Goal: Transaction & Acquisition: Obtain resource

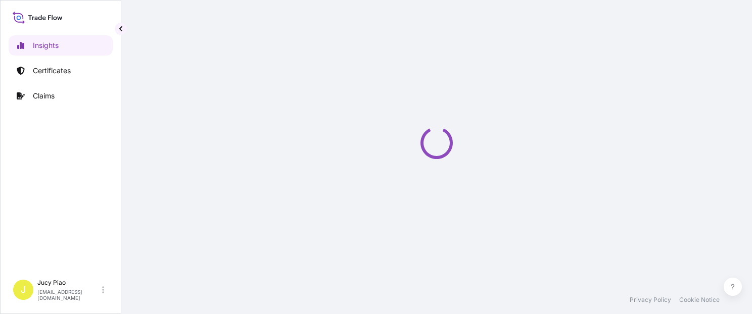
select select "2025"
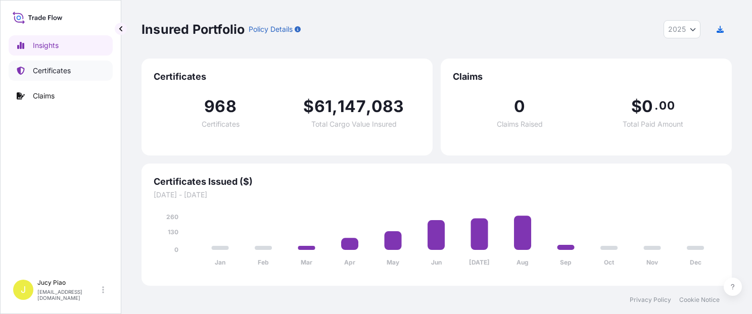
click at [65, 72] on p "Certificates" at bounding box center [52, 71] width 38 height 10
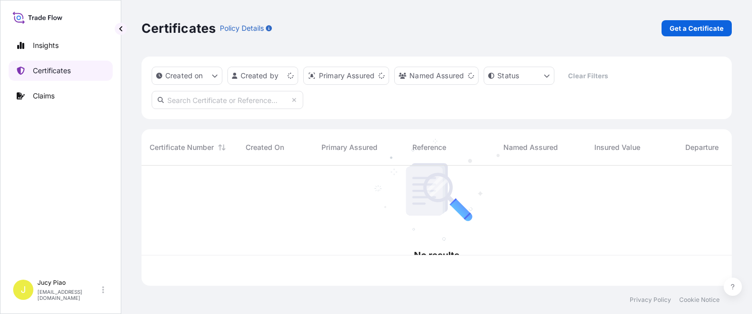
scroll to position [118, 582]
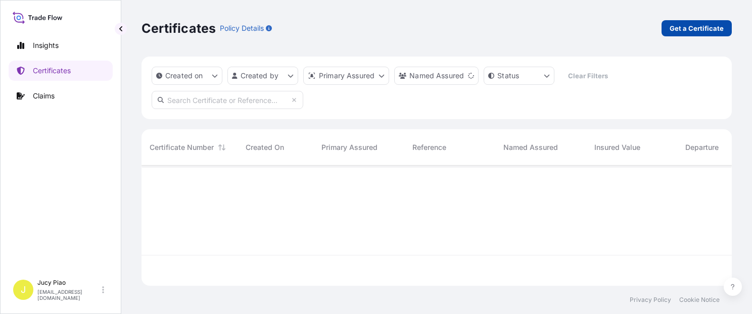
click at [698, 24] on p "Get a Certificate" at bounding box center [697, 28] width 54 height 10
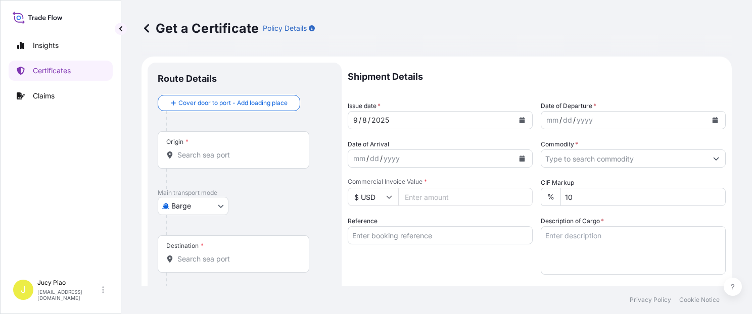
click at [230, 209] on div "Main transport mode Barge Air Barge Road Ocean Vessel Rail Barge in Tow" at bounding box center [245, 212] width 174 height 47
click at [217, 207] on body "Insights Certificates Claims J Jucy Piao jucy.piao@psabdp.com Get a Certificate…" at bounding box center [376, 157] width 752 height 314
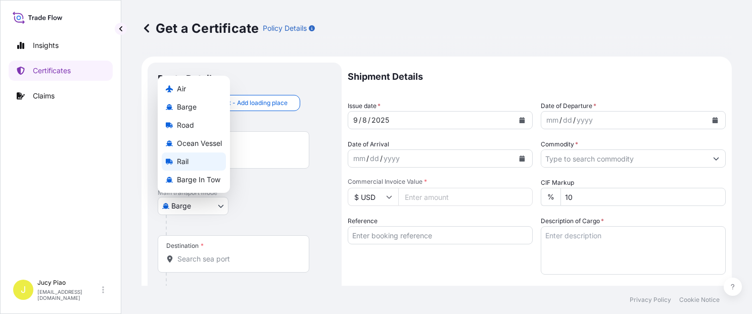
click at [209, 148] on span "Ocean Vessel" at bounding box center [199, 144] width 45 height 10
select select "Ocean Vessel"
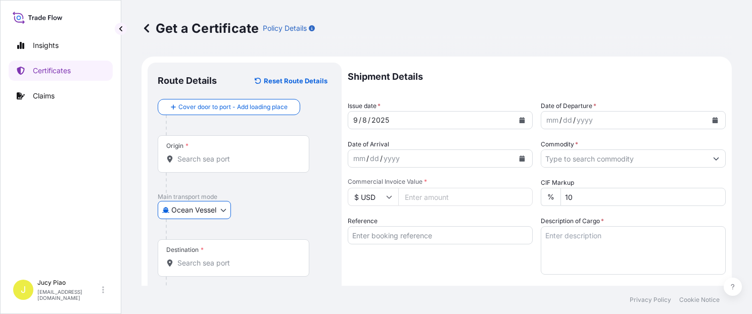
click at [375, 239] on input "Reference" at bounding box center [440, 235] width 185 height 18
paste input "CSHSE0432729"
type input "CSHSE0432729"
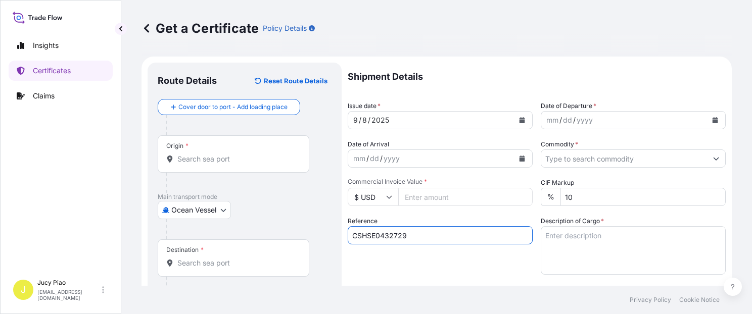
click at [376, 259] on div "Reference CSHSE0432729" at bounding box center [440, 245] width 185 height 59
click at [218, 163] on input "Origin *" at bounding box center [236, 159] width 119 height 10
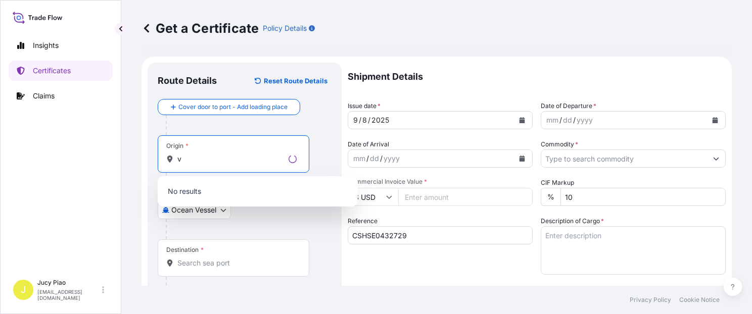
drag, startPoint x: 142, startPoint y: 159, endPoint x: 118, endPoint y: 151, distance: 25.1
click at [116, 152] on div "Insights Certificates Claims J Jucy Piao jucy.piao@psabdp.com Get a Certificate…" at bounding box center [376, 157] width 752 height 314
paste input "SHANGHAI"
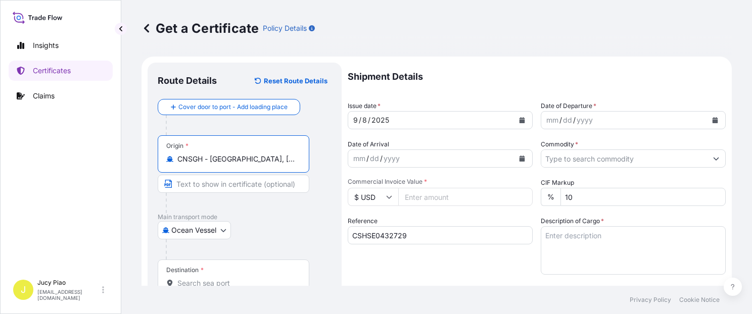
drag, startPoint x: 211, startPoint y: 160, endPoint x: 284, endPoint y: 164, distance: 73.4
click at [284, 164] on div "Origin * CNSGH - Shanghai, China" at bounding box center [234, 153] width 152 height 37
type input "CNSGH - Shanghai, China"
click at [259, 189] on input "Text to appear on certificate" at bounding box center [234, 184] width 152 height 18
paste input "Shanghai, China"
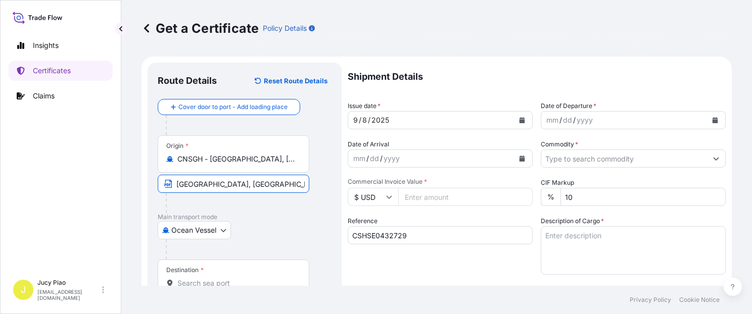
scroll to position [85, 0]
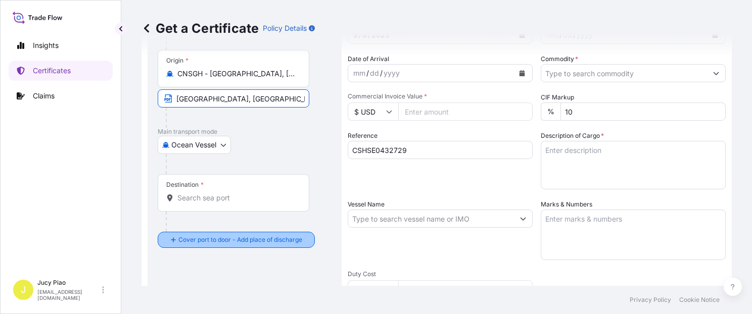
type input "Shanghai, China"
click at [218, 209] on div "Destination *" at bounding box center [234, 192] width 152 height 37
click at [218, 203] on input "Destination *" at bounding box center [236, 198] width 119 height 10
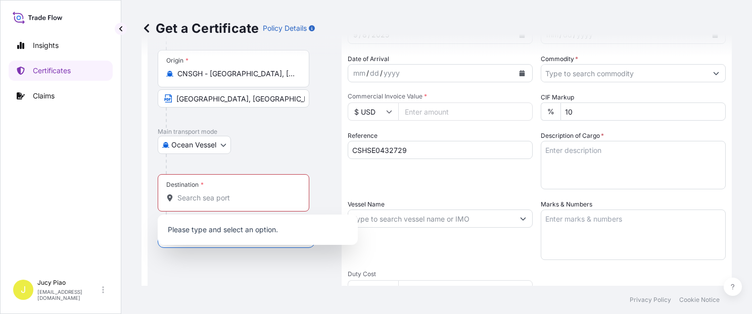
click at [218, 203] on div "Destination *" at bounding box center [234, 192] width 152 height 37
click at [218, 203] on input "Destination * Please select a destination" at bounding box center [236, 198] width 119 height 10
paste input "INCHEON"
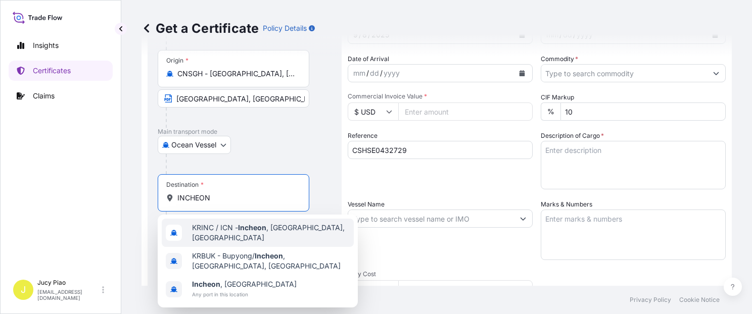
click at [225, 232] on span "KRINC / ICN - Incheon , Korea, South" at bounding box center [271, 233] width 158 height 20
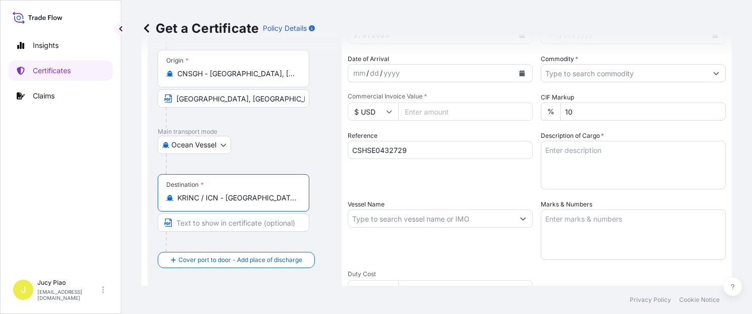
drag, startPoint x: 224, startPoint y: 202, endPoint x: 372, endPoint y: 235, distance: 151.1
click at [366, 216] on form "Route Details Reset Route Details Cover door to port - Add loading place Place …" at bounding box center [437, 232] width 590 height 522
type input "KRINC / ICN - Incheon, Korea, South"
click at [235, 224] on input "Text to appear on certificate" at bounding box center [234, 223] width 152 height 18
paste input "Incheon, Korea, South"
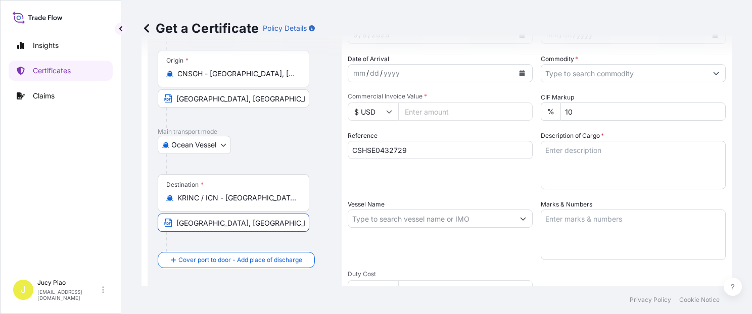
type input "Incheon, Korea, South"
click at [460, 183] on div "Reference CSHSE0432729" at bounding box center [440, 160] width 185 height 59
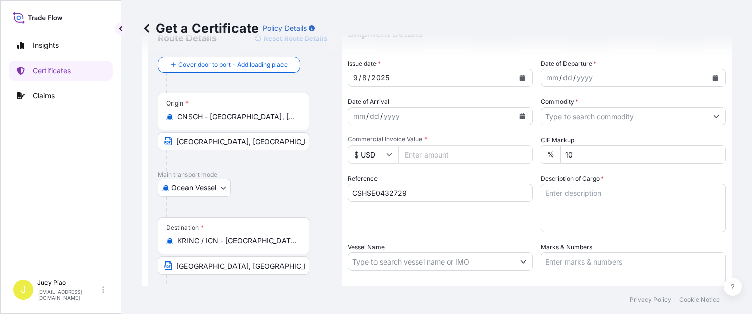
click at [361, 76] on div "8" at bounding box center [364, 78] width 7 height 12
click at [364, 75] on div "8" at bounding box center [364, 78] width 7 height 12
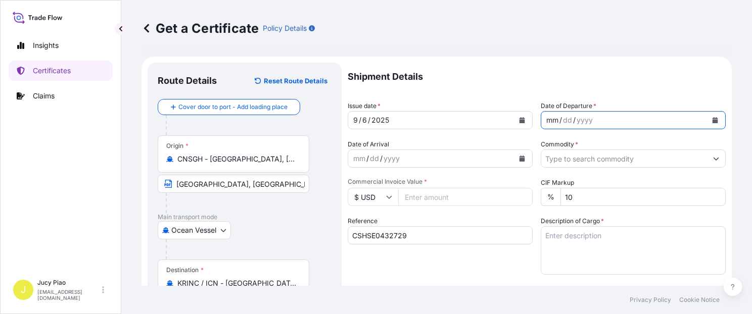
click at [545, 114] on div "mm / dd / yyyy" at bounding box center [624, 120] width 166 height 18
click at [545, 121] on div "mm" at bounding box center [552, 120] width 14 height 12
click at [570, 167] on div at bounding box center [633, 159] width 185 height 18
click at [572, 161] on input "Commodity *" at bounding box center [624, 159] width 166 height 18
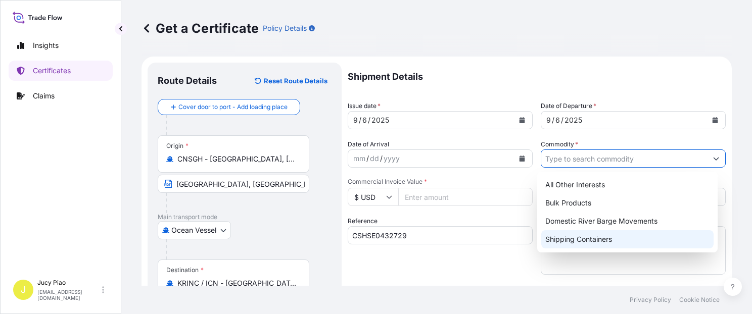
click at [576, 242] on div "Shipping Containers" at bounding box center [627, 240] width 172 height 18
type input "Shipping Containers"
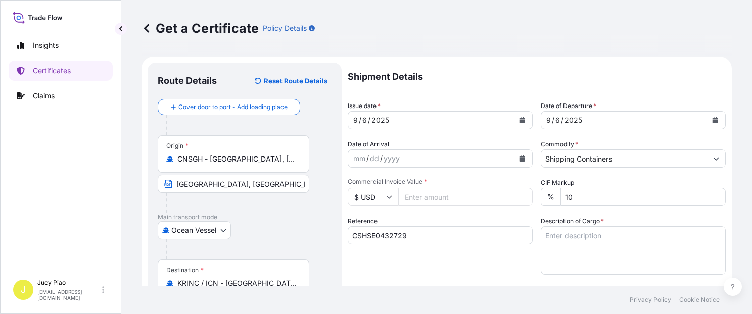
click at [465, 201] on input "Commercial Invoice Value *" at bounding box center [465, 197] width 134 height 18
click at [463, 202] on input "Commercial Invoice Value *" at bounding box center [465, 197] width 134 height 18
type input "828.98"
click at [692, 276] on div "Shipment Details Issue date * 9 / 6 / 2025 Date of Departure * 9 / 6 / 2025 Dat…" at bounding box center [537, 304] width 378 height 482
click at [582, 236] on textarea "Description of Cargo *" at bounding box center [633, 250] width 185 height 49
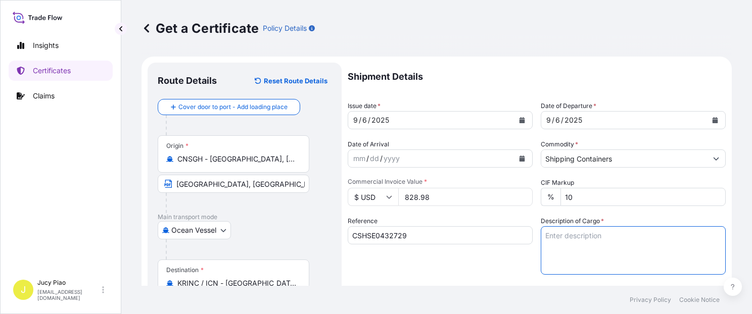
click at [583, 247] on textarea "Description of Cargo *" at bounding box center [633, 250] width 185 height 49
paste textarea "CARBOPOL(R) AQUA SF-3 POLYMER, 55G PL OH D 1 PALLET (2 DRUMS)"
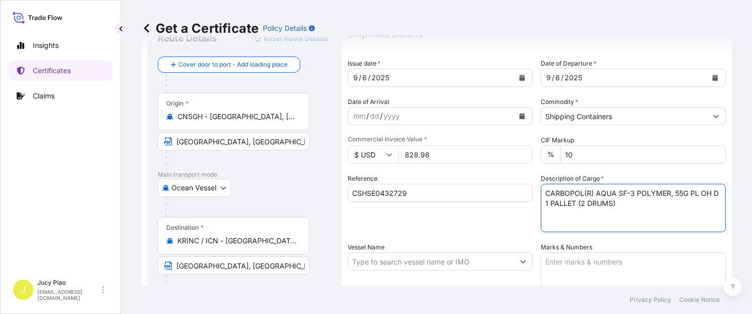
scroll to position [172, 0]
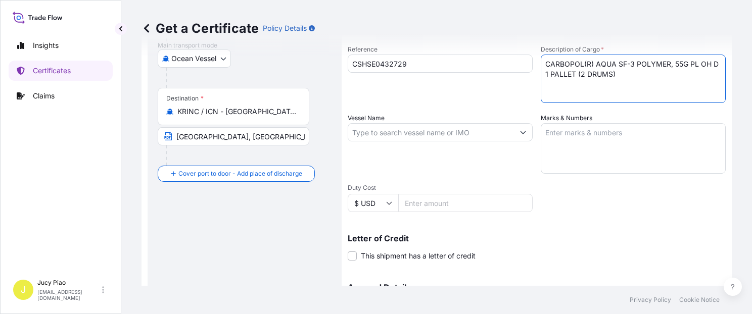
type textarea "CARBOPOL(R) AQUA SF-3 POLYMER, 55G PL OH D 1 PALLET (2 DRUMS)"
click at [606, 163] on textarea "Marks & Numbers" at bounding box center [633, 148] width 185 height 51
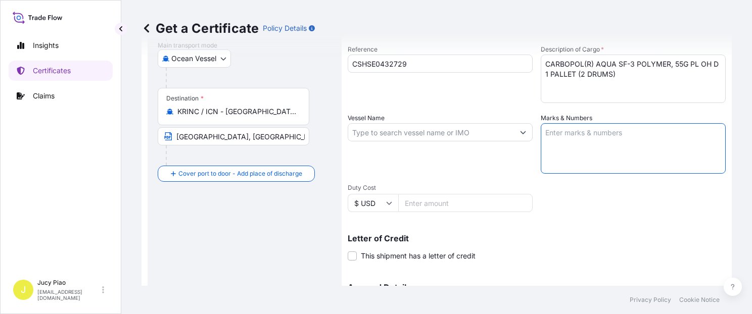
paste textarea "PO#4503921727"
type textarea "PO#4503921727"
click at [379, 132] on input "Vessel Name" at bounding box center [431, 132] width 166 height 18
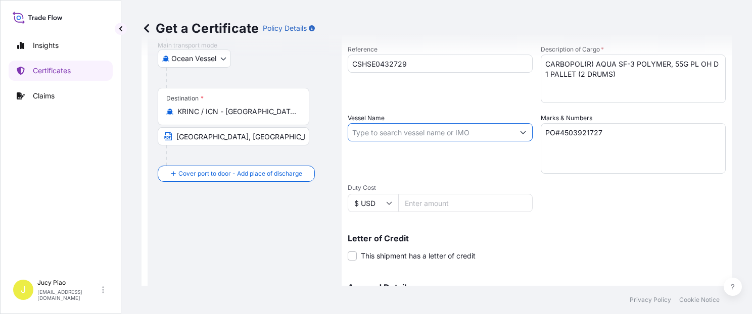
paste input "CONSISTENCE"
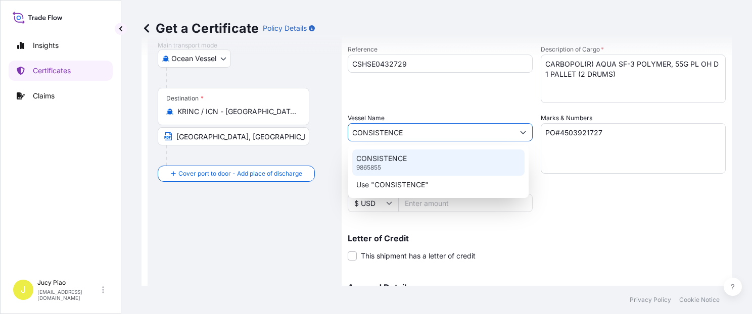
click at [391, 159] on p "CONSISTENCE" at bounding box center [381, 159] width 51 height 10
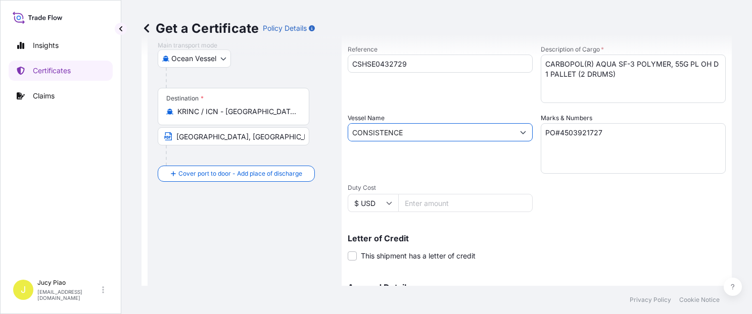
type input "CONSISTENCE"
click at [453, 168] on div "Vessel Name CONSISTENCE" at bounding box center [440, 143] width 185 height 61
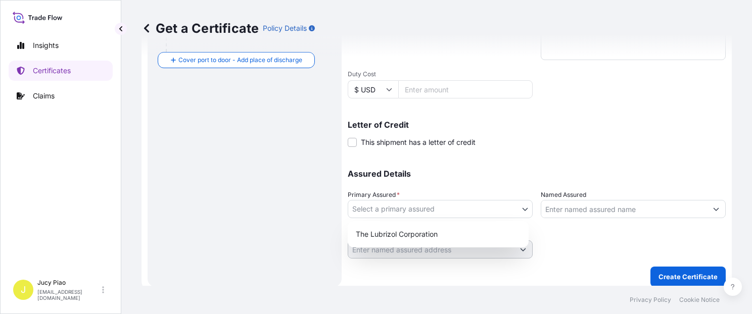
click at [441, 205] on body "0 options available. 2 options available. Insights Certificates Claims J Jucy P…" at bounding box center [376, 157] width 752 height 314
click at [418, 232] on div "The Lubrizol Corporation" at bounding box center [438, 234] width 173 height 18
select select "31566"
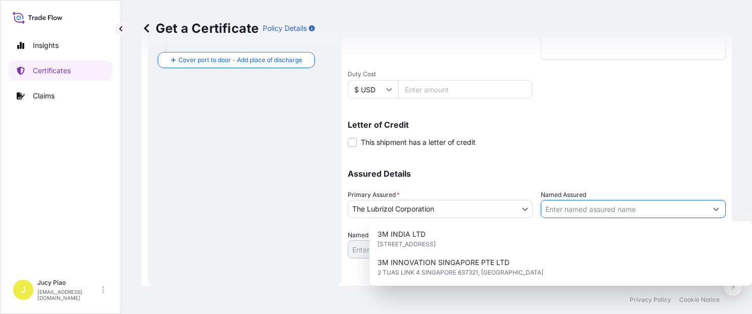
click at [618, 212] on input "Named Assured" at bounding box center [624, 209] width 166 height 18
paste input "LUBRIZOL KOREA"
type input "LUBRIZOL KOREA"
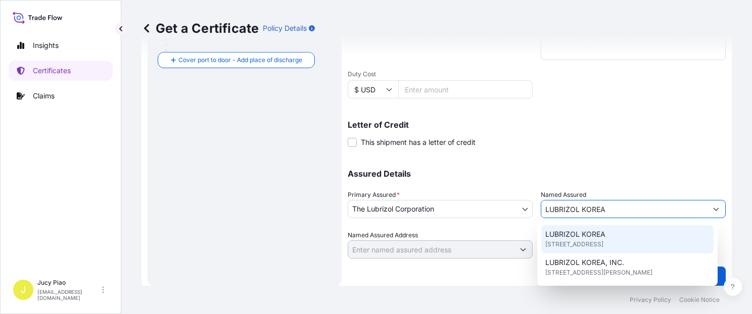
click at [604, 242] on span "4F, 416 HANGANG-DAERO, JUNG-GU, 04637, SEOUL, South Korea" at bounding box center [574, 245] width 58 height 10
type input "4F, 416 HANGANG-DAERO, JUNG-GU"
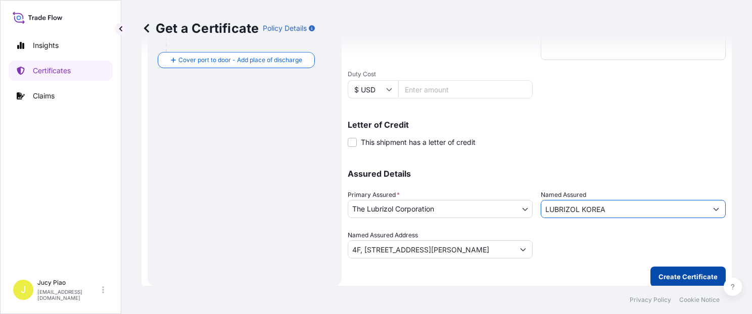
type input "LUBRIZOL KOREA"
click at [671, 269] on button "Create Certificate" at bounding box center [688, 277] width 75 height 20
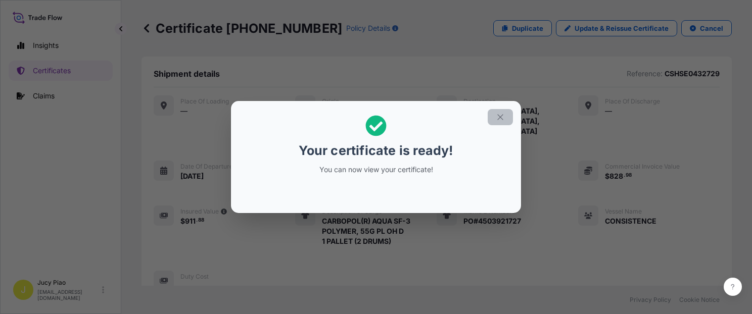
click at [501, 115] on icon "button" at bounding box center [500, 117] width 9 height 9
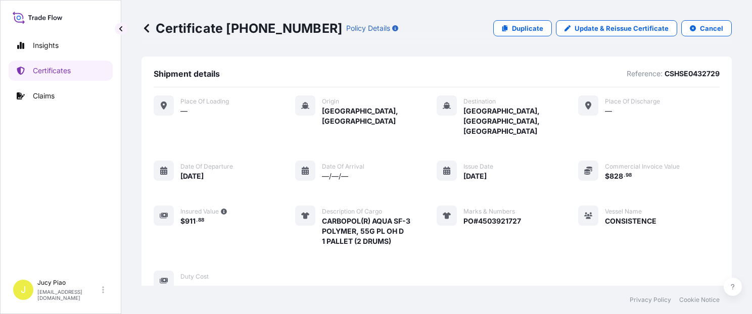
click at [500, 117] on div "Place of Loading — Origin Shanghai, China Destination Incheon, Korea, South Pla…" at bounding box center [437, 194] width 566 height 196
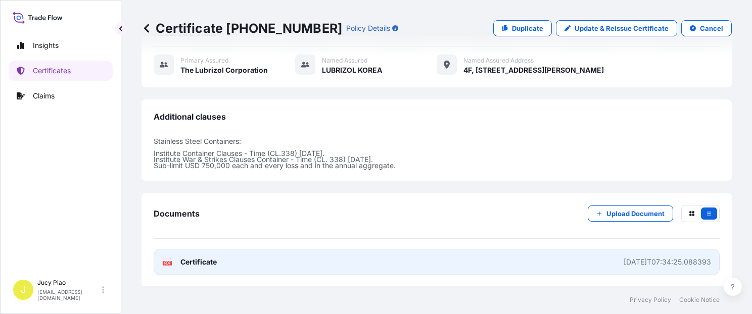
click at [509, 249] on link "PDF Certificate 2025-09-08T07:34:25.088393" at bounding box center [437, 262] width 566 height 26
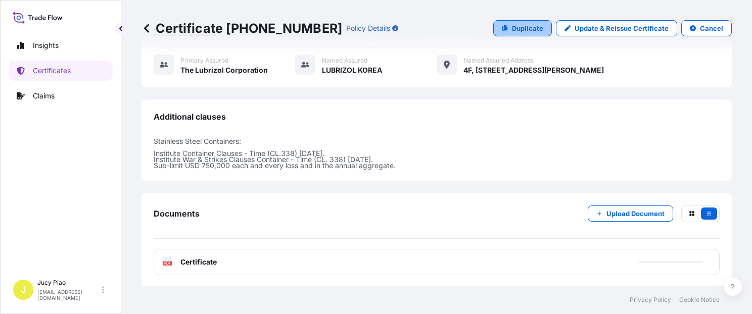
click at [518, 27] on p "Duplicate" at bounding box center [527, 28] width 31 height 10
select select "Ocean Vessel"
select select "31566"
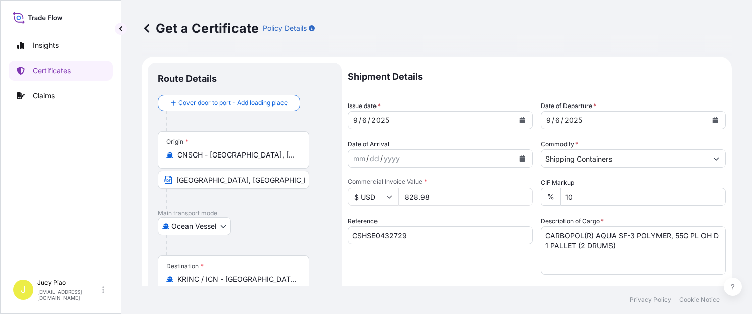
click at [417, 235] on input "CSHSE0432729" at bounding box center [440, 235] width 185 height 18
drag, startPoint x: 424, startPoint y: 237, endPoint x: 305, endPoint y: 230, distance: 119.5
click at [293, 228] on form "Route Details Cover door to port - Add loading place Place of loading Road / In…" at bounding box center [437, 318] width 590 height 522
paste input "842"
type input "CSHSE0432842"
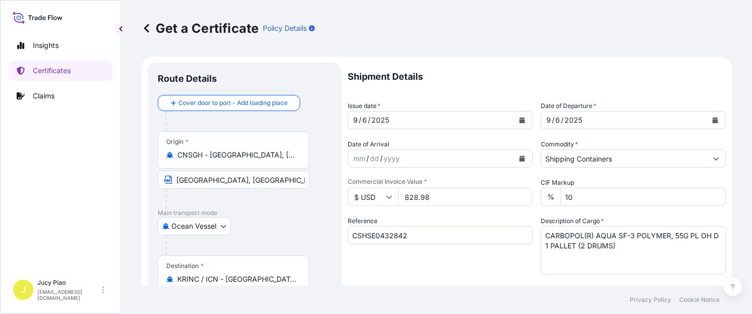
click at [392, 261] on div "Reference CSHSE0432842" at bounding box center [440, 245] width 185 height 59
click at [362, 120] on div "6" at bounding box center [364, 120] width 7 height 12
click at [555, 122] on div "6" at bounding box center [558, 120] width 7 height 12
click at [555, 119] on div "6" at bounding box center [558, 120] width 7 height 12
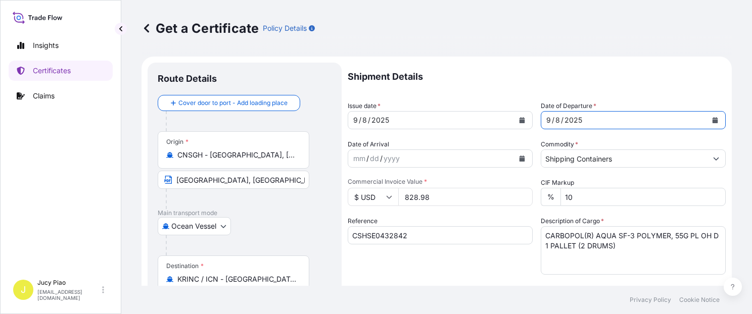
scroll to position [85, 0]
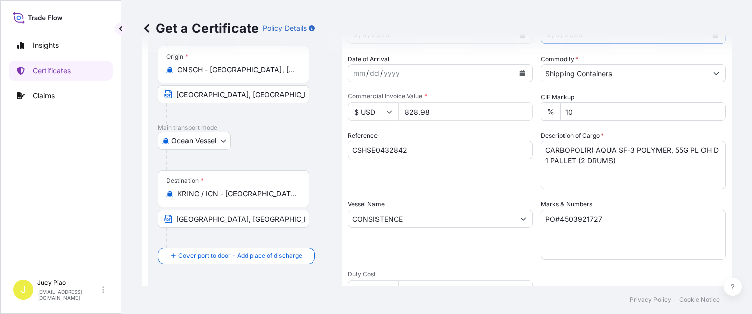
click at [413, 218] on input "CONSISTENCE" at bounding box center [431, 219] width 166 height 18
drag, startPoint x: 344, startPoint y: 214, endPoint x: 275, endPoint y: 218, distance: 68.9
click at [249, 208] on form "Route Details Cover door to port - Add loading place Place of loading Road / In…" at bounding box center [437, 232] width 590 height 522
paste input "ISARA BHUM"
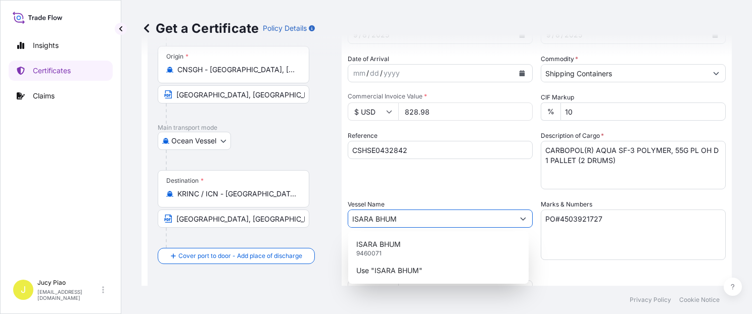
click at [420, 243] on div "ISARA BHUM 9460071" at bounding box center [438, 249] width 172 height 26
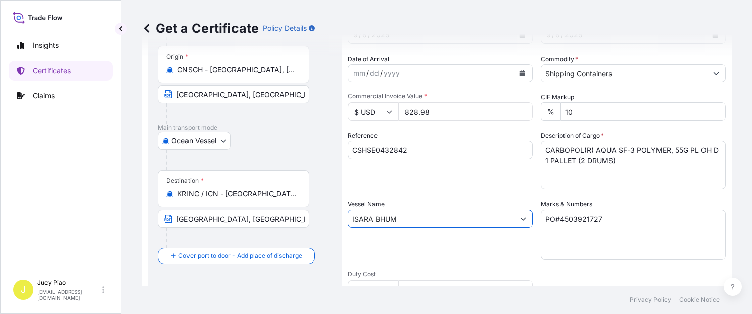
type input "ISARA BHUM"
click at [622, 167] on textarea "CARBOPOL(R) AQUA SF-3 POLYMER, 55G PL OH D 1 PALLET (2 DRUMS)" at bounding box center [633, 165] width 185 height 49
drag, startPoint x: 631, startPoint y: 162, endPoint x: 447, endPoint y: 109, distance: 191.5
click at [445, 112] on div "Shipment Details Issue date * 9 / 8 / 2025 Date of Departure * 9 / 8 / 2025 Dat…" at bounding box center [537, 218] width 378 height 482
paste textarea "THERMOPLASTIC POLYURETHANE 4 PALLETS (160 BAG"
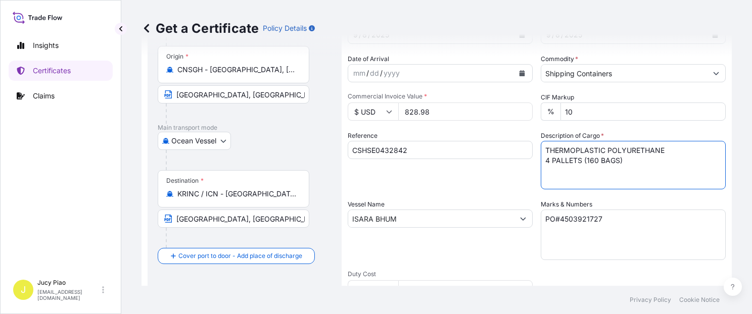
type textarea "THERMOPLASTIC POLYURETHANE 4 PALLETS (160 BAGS)"
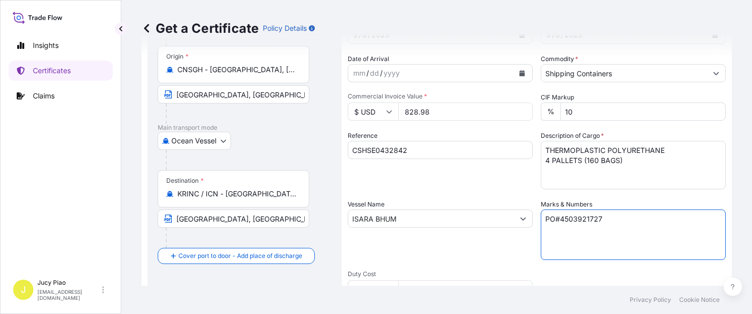
click at [608, 223] on textarea "PO#4503921727" at bounding box center [633, 235] width 185 height 51
drag, startPoint x: 617, startPoint y: 219, endPoint x: 462, endPoint y: 211, distance: 154.9
click at [482, 213] on div "Shipment Details Issue date * 9 / 8 / 2025 Date of Departure * 9 / 8 / 2025 Dat…" at bounding box center [537, 218] width 378 height 482
paste textarea "2962 & 4503922968"
type textarea "PO#4503922962 & 4503922968"
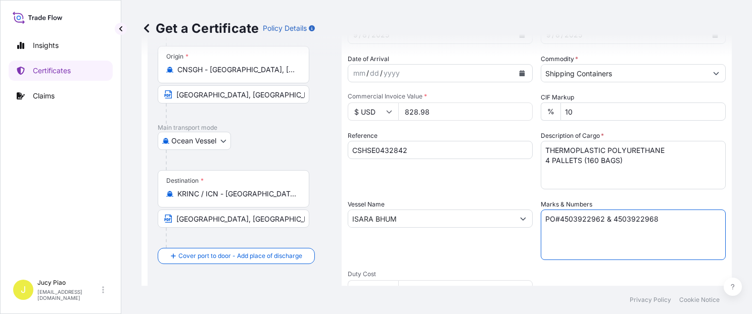
click at [443, 187] on div "Reference CSHSE0432842" at bounding box center [440, 160] width 185 height 59
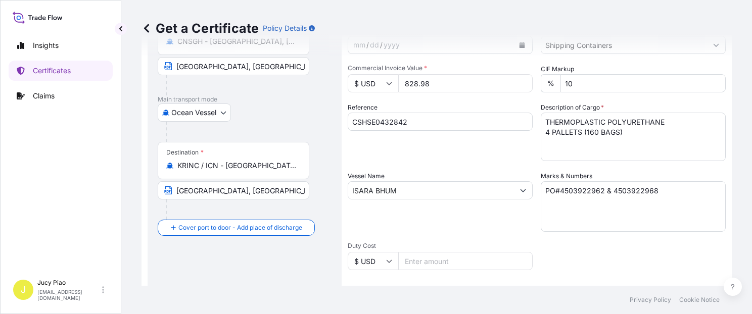
scroll to position [71, 0]
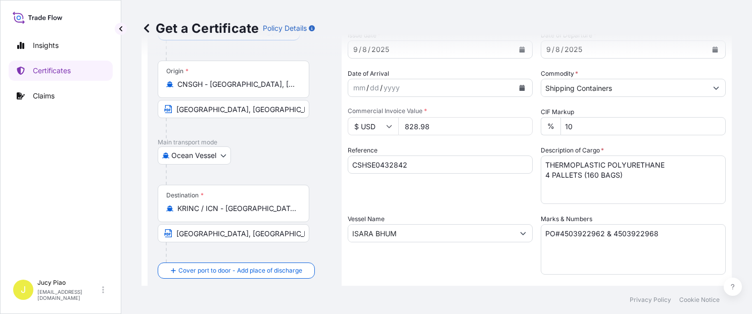
click at [435, 125] on input "828.98" at bounding box center [465, 126] width 134 height 18
drag, startPoint x: 440, startPoint y: 125, endPoint x: 367, endPoint y: 125, distance: 72.8
click at [368, 125] on div "$ USD 828.98" at bounding box center [440, 126] width 185 height 18
type input "12199.4"
click at [482, 190] on div "Reference CSHSE0432842" at bounding box center [440, 175] width 185 height 59
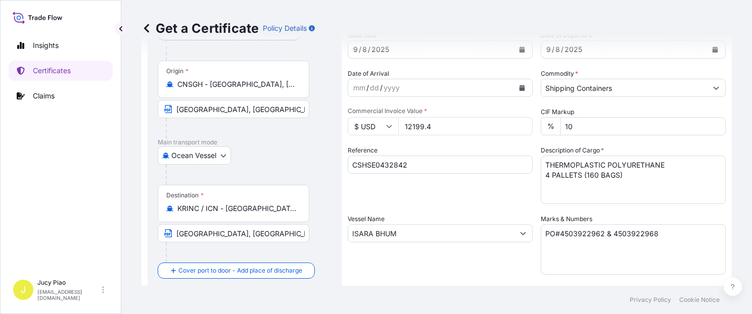
scroll to position [286, 0]
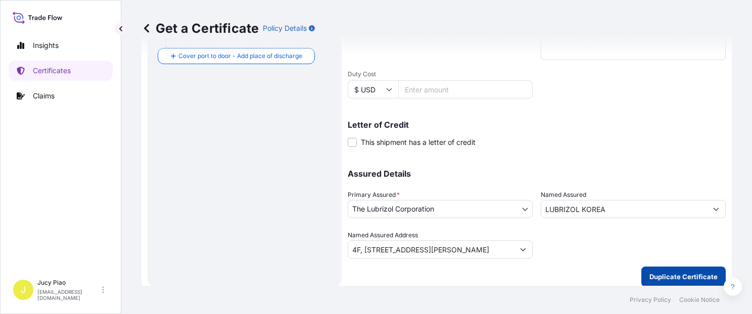
click at [661, 272] on p "Duplicate Certificate" at bounding box center [684, 277] width 68 height 10
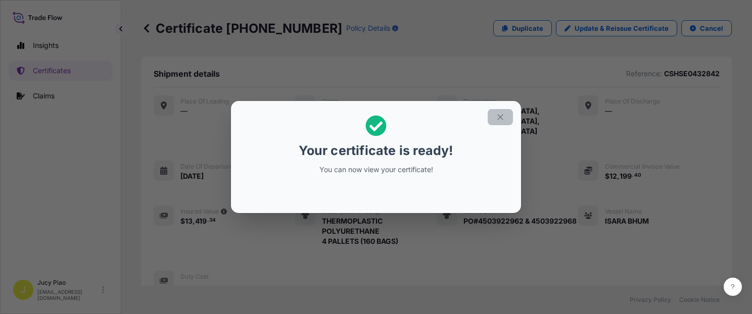
click at [499, 118] on icon "button" at bounding box center [500, 117] width 6 height 6
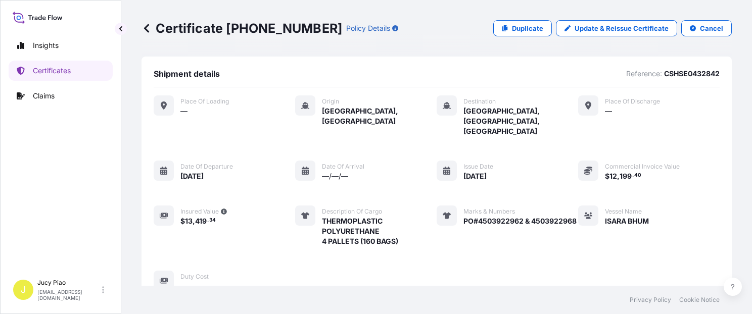
click at [562, 237] on div "Place of Loading — Origin Shanghai, China Destination Incheon, Korea, South Pla…" at bounding box center [437, 194] width 566 height 196
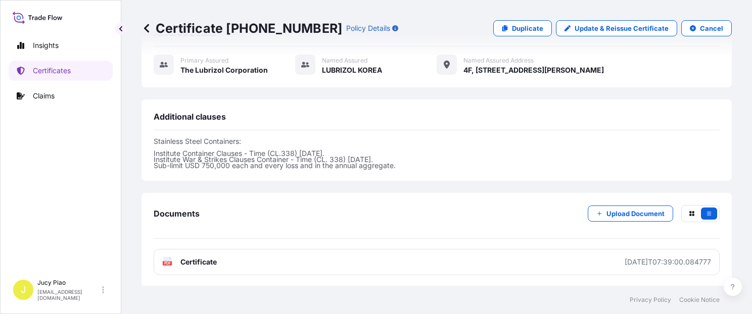
click at [552, 249] on link "PDF Certificate 2025-09-08T07:39:00.084777" at bounding box center [437, 262] width 566 height 26
click at [72, 69] on link "Certificates" at bounding box center [61, 71] width 104 height 20
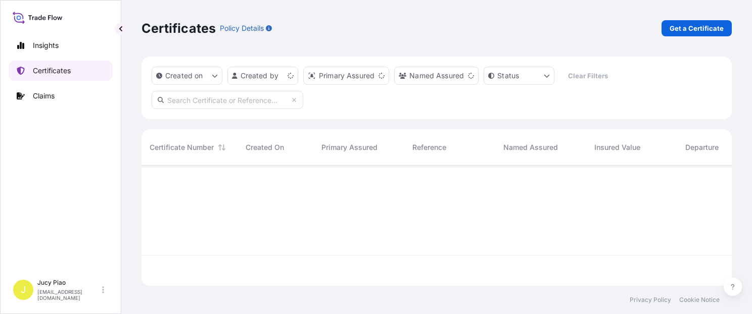
scroll to position [118, 582]
click at [668, 32] on link "Get a Certificate" at bounding box center [697, 28] width 70 height 16
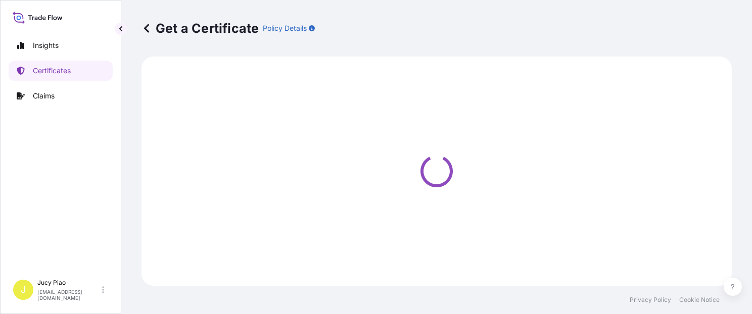
click at [681, 30] on div "Get a Certificate Policy Details" at bounding box center [437, 28] width 590 height 16
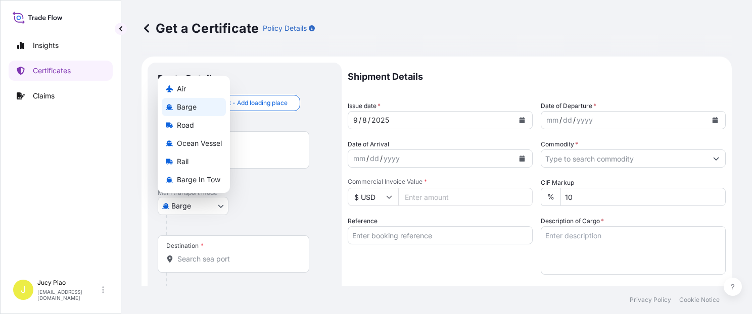
click at [210, 213] on body "Insights Certificates Claims J Jucy Piao jucy.piao@psabdp.com Get a Certificate…" at bounding box center [376, 157] width 752 height 314
click at [213, 151] on div "Ocean Vessel" at bounding box center [194, 143] width 64 height 18
select select "Ocean Vessel"
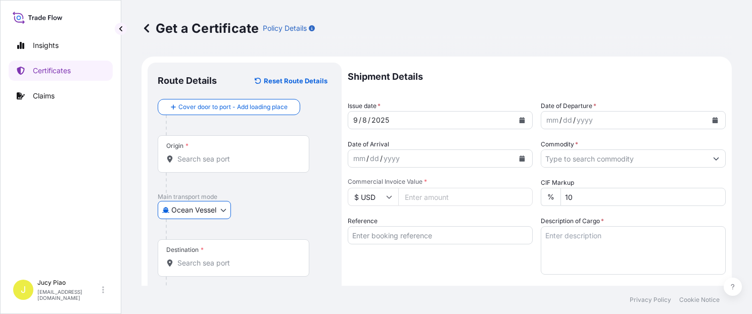
click at [388, 240] on input "Reference" at bounding box center [440, 235] width 185 height 18
click at [391, 238] on input "Reference" at bounding box center [440, 235] width 185 height 18
paste input "CSHSE0432508"
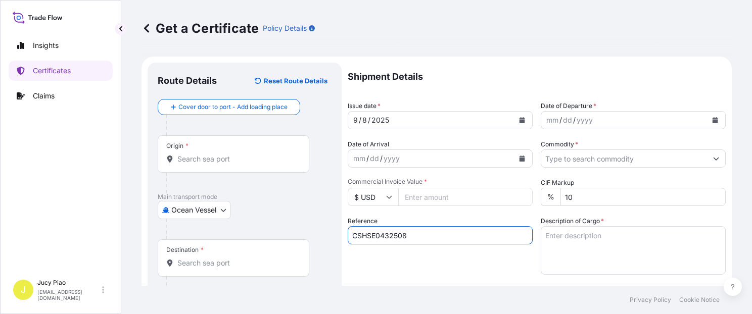
type input "CSHSE0432508"
click at [394, 258] on div "Reference CSHSE0432508" at bounding box center [440, 245] width 185 height 59
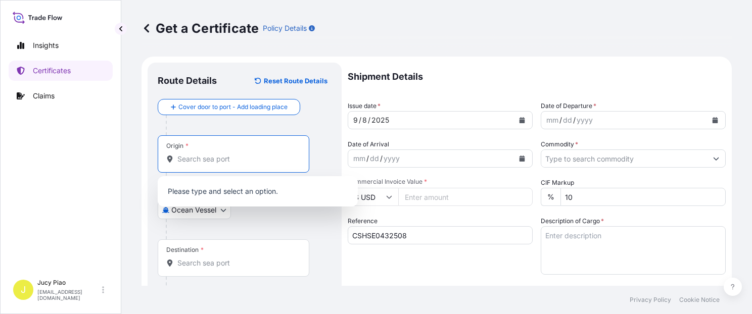
click at [212, 161] on input "Origin *" at bounding box center [236, 159] width 119 height 10
paste input "SHANGHAI"
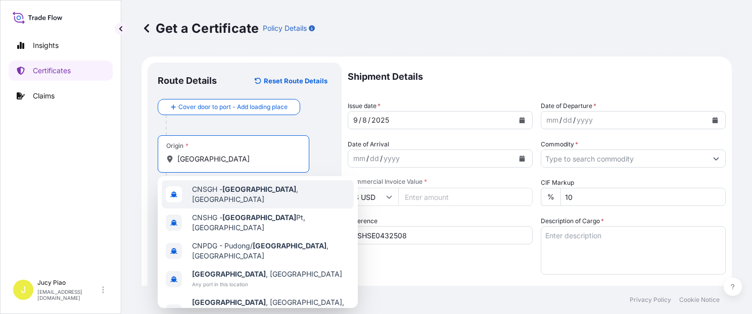
click at [216, 188] on span "CNSGH - Shanghai , China" at bounding box center [271, 195] width 158 height 20
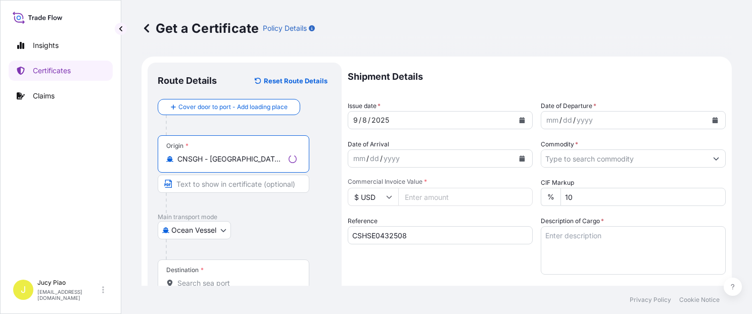
drag, startPoint x: 210, startPoint y: 161, endPoint x: 283, endPoint y: 159, distance: 72.3
click at [283, 159] on input "CNSGH - Shanghai, China" at bounding box center [230, 159] width 107 height 10
type input "CNSGH - Shanghai, China"
click at [252, 187] on input "Text to appear on certificate" at bounding box center [234, 184] width 152 height 18
paste input "Shanghai, China"
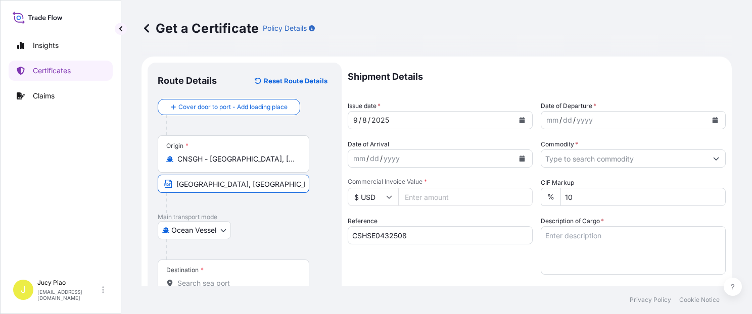
type input "Shanghai, China"
click at [227, 283] on input "Destination *" at bounding box center [236, 284] width 119 height 10
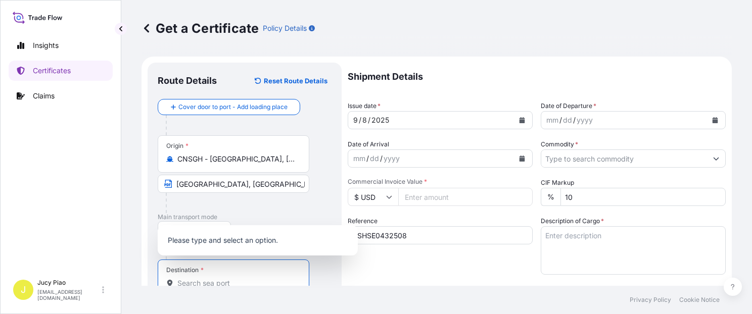
click at [220, 283] on input "Destination *" at bounding box center [236, 284] width 119 height 10
paste input "LAEM CHABANG"
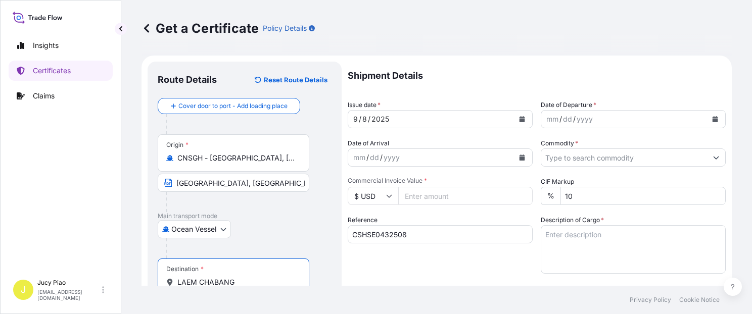
scroll to position [44, 0]
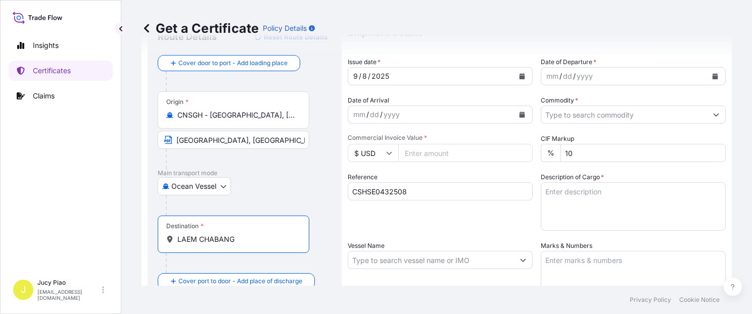
click at [261, 246] on div "Destination * LAEM CHABANG" at bounding box center [234, 234] width 152 height 37
click at [261, 245] on input "LAEM CHABANG" at bounding box center [236, 240] width 119 height 10
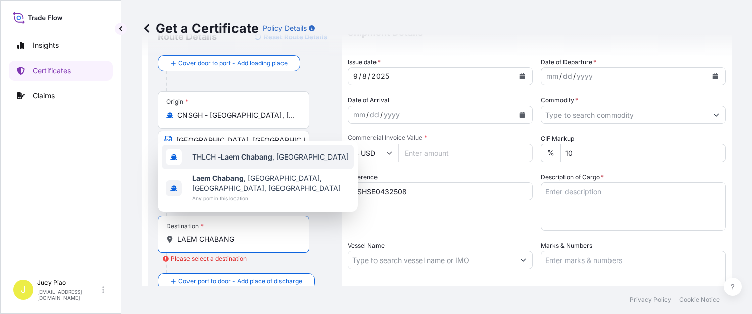
click at [255, 163] on div "THLCH - Laem Chabang , Thailand" at bounding box center [258, 157] width 192 height 24
type input "THLCH - Laem Chabang, Thailand"
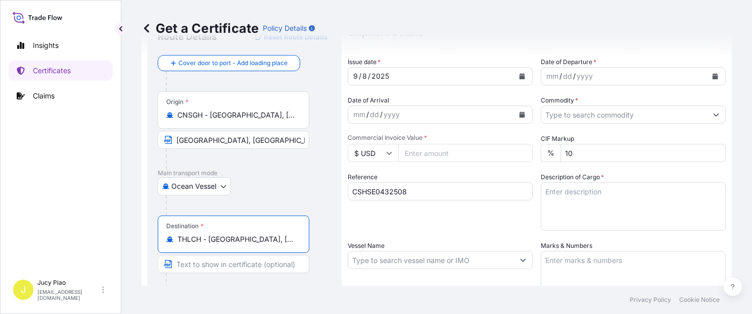
drag, startPoint x: 326, startPoint y: 239, endPoint x: 361, endPoint y: 245, distance: 35.8
click at [361, 245] on form "Route Details Reset Route Details Cover door to port - Add loading place Place …" at bounding box center [437, 274] width 590 height 522
click at [258, 264] on input "Text to appear on certificate" at bounding box center [234, 264] width 152 height 18
paste input "Laem Chabang, Thailand"
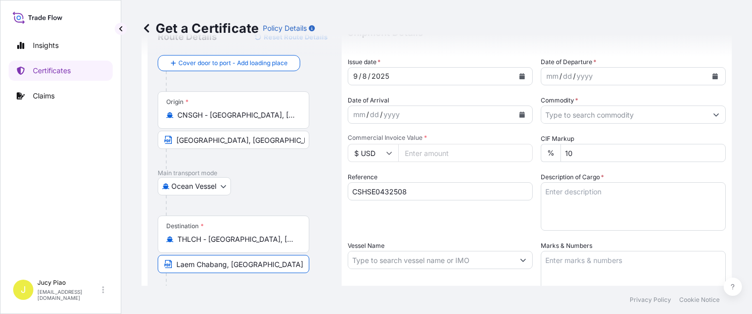
type input "Laem Chabang, Thailand"
click at [415, 237] on div "Shipment Details Issue date * 9 / 8 / 2025 Date of Departure * mm / dd / yyyy D…" at bounding box center [537, 260] width 378 height 482
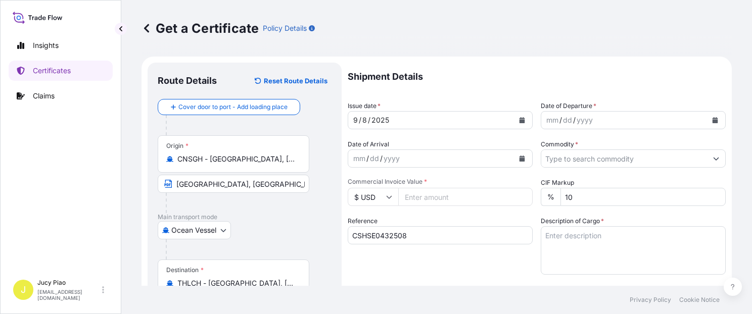
click at [365, 120] on div "8" at bounding box center [364, 120] width 7 height 12
click at [546, 119] on div "mm" at bounding box center [552, 120] width 14 height 12
click at [571, 164] on input "Commodity *" at bounding box center [624, 159] width 166 height 18
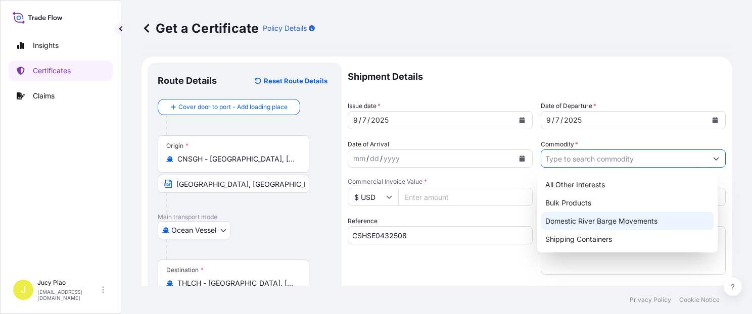
click at [580, 235] on div "Shipping Containers" at bounding box center [627, 240] width 172 height 18
type input "Shipping Containers"
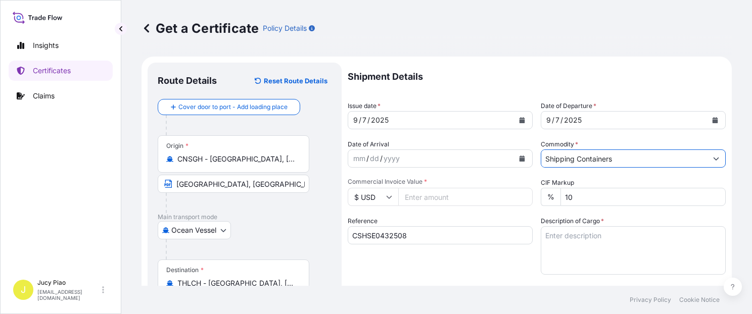
click at [434, 200] on input "Commercial Invoice Value *" at bounding box center [465, 197] width 134 height 18
type input "2100"
click at [571, 241] on textarea "Description of Cargo *" at bounding box center [633, 250] width 185 height 49
click at [609, 238] on textarea "Description of Cargo *" at bounding box center [633, 250] width 185 height 49
paste textarea "THERMOPLASTIC POLYURETHANE"
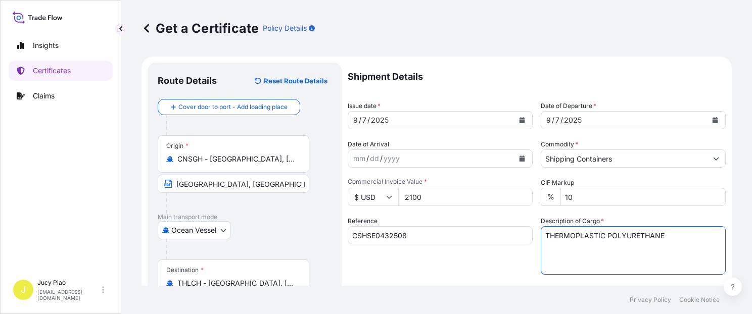
paste textarea "1 PALLET (8 BAGS)"
type textarea "THERMOPLASTIC POLYURETHANE 1 PALLET (8 BAGS)"
click at [522, 259] on div "Reference CSHSE0432508" at bounding box center [440, 245] width 185 height 59
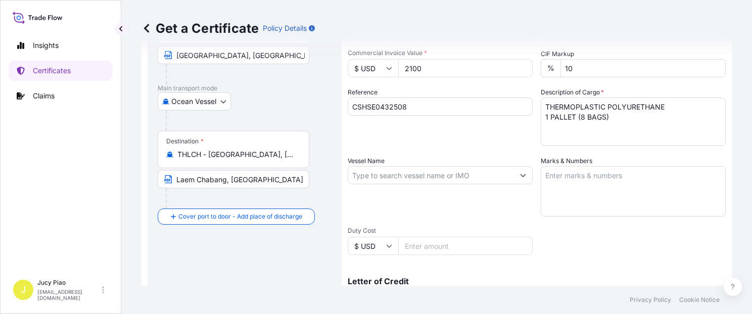
click at [582, 192] on textarea "Marks & Numbers" at bounding box center [633, 191] width 185 height 51
paste textarea "PO# 450006685"
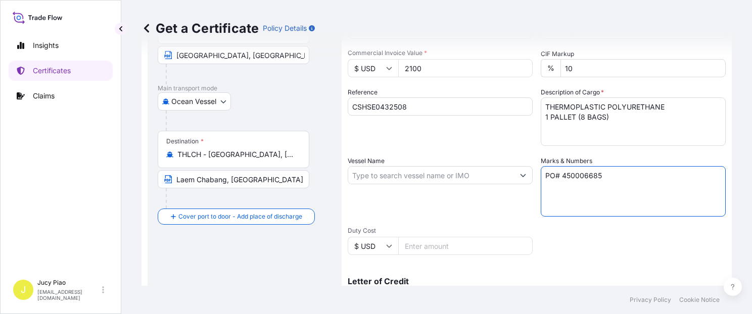
click at [597, 174] on textarea "PO# 450006685" at bounding box center [633, 191] width 185 height 51
paste textarea "NTL/LARKSPUR"
paste textarea "LAEM CHABANG NO.1- UP MADE IN CHINA"
type textarea "PO# 450006685 NTL/LARKSPUR LAEM CHABANG NO.1- UP MADE IN CHINA"
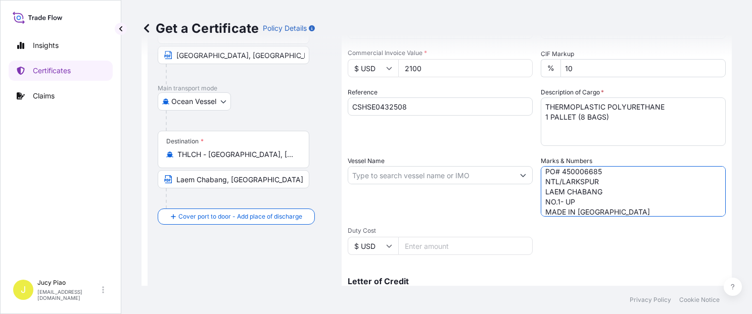
click at [391, 177] on input "Vessel Name" at bounding box center [431, 175] width 166 height 18
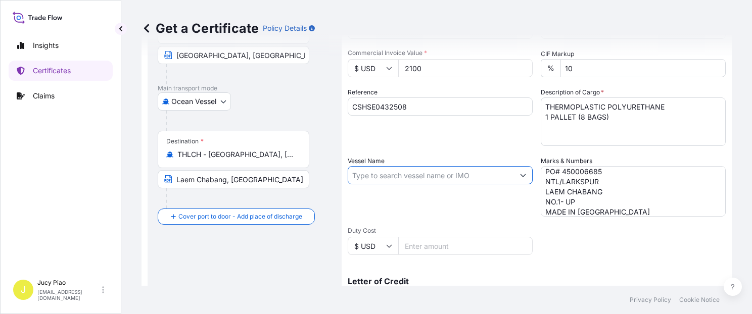
paste input "KUO LIN"
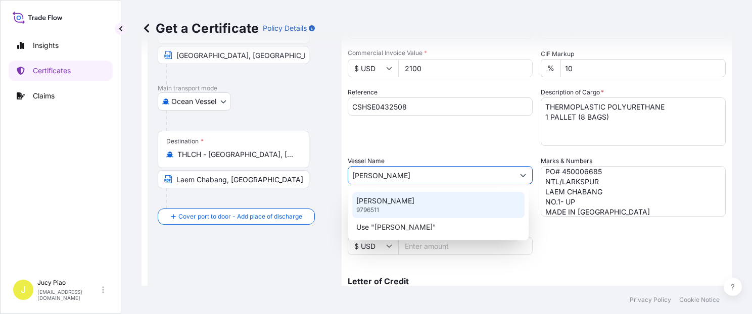
click at [385, 201] on div "KUO LIN 9796511" at bounding box center [438, 205] width 172 height 26
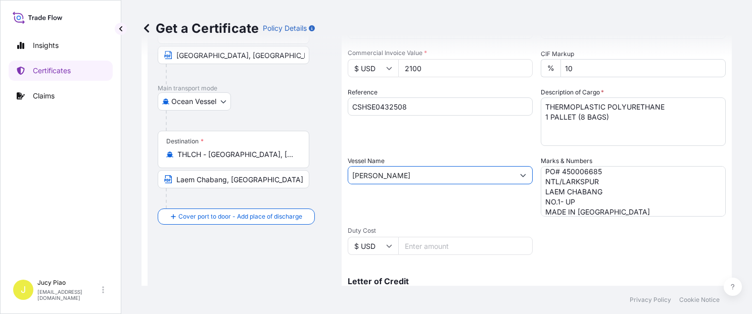
type input "KUO LIN"
click at [416, 210] on div "Vessel Name KUO LIN" at bounding box center [440, 186] width 185 height 61
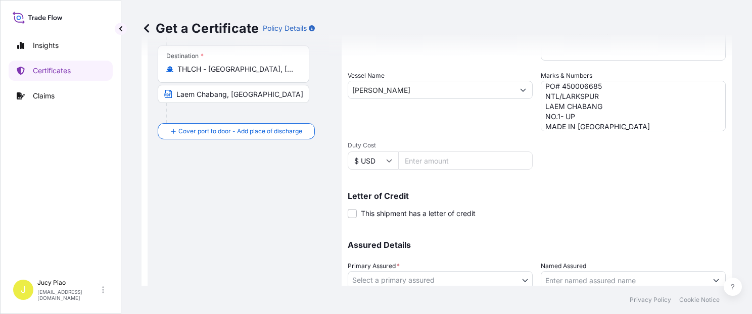
scroll to position [286, 0]
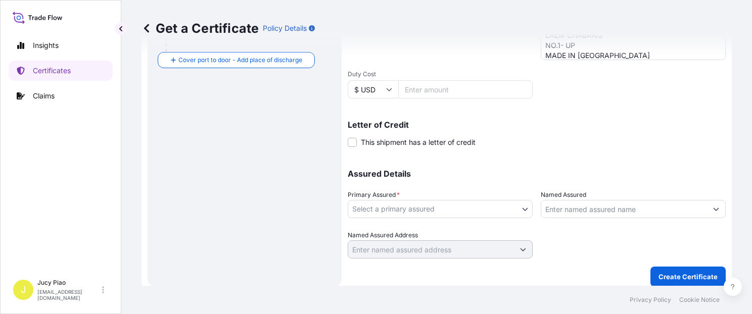
click at [414, 218] on div "Assured Details Primary Assured * Select a primary assured The Lubrizol Corpora…" at bounding box center [537, 208] width 378 height 101
click at [402, 211] on body "0 options available. 2 options available. Insights Certificates Claims J Jucy P…" at bounding box center [376, 157] width 752 height 314
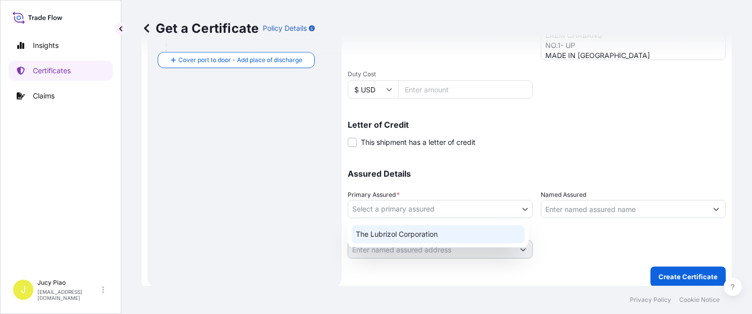
click at [389, 237] on div "The Lubrizol Corporation" at bounding box center [438, 234] width 173 height 18
select select "31566"
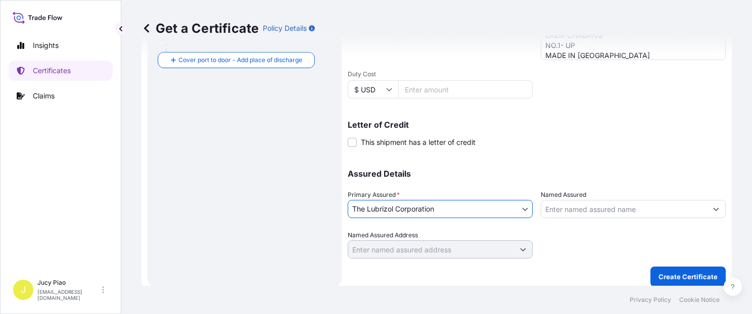
click at [576, 211] on input "Named Assured" at bounding box center [624, 209] width 166 height 18
paste input "NAGASE (THAILAND) CO., LTD."
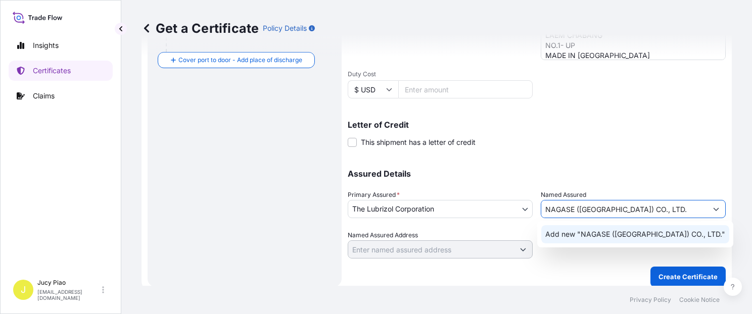
click at [589, 236] on span "Add new "NAGASE (THAILAND) CO., LTD."" at bounding box center [635, 235] width 180 height 10
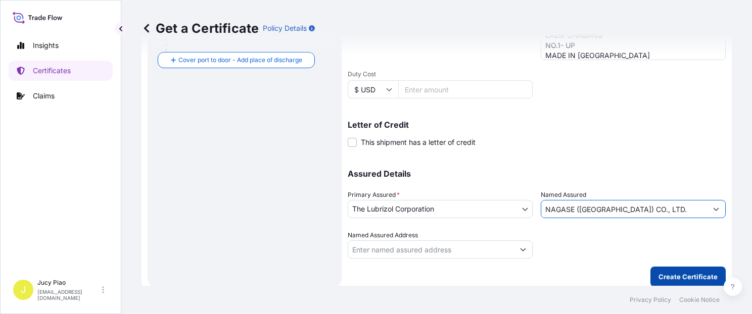
type input "NAGASE (THAILAND) CO., LTD."
click at [671, 272] on p "Create Certificate" at bounding box center [688, 277] width 59 height 10
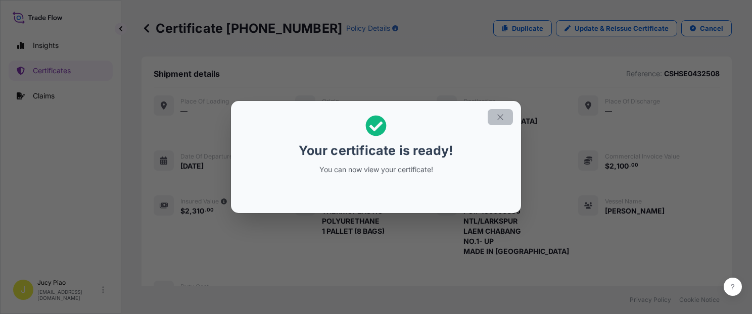
click at [501, 117] on icon "button" at bounding box center [500, 117] width 9 height 9
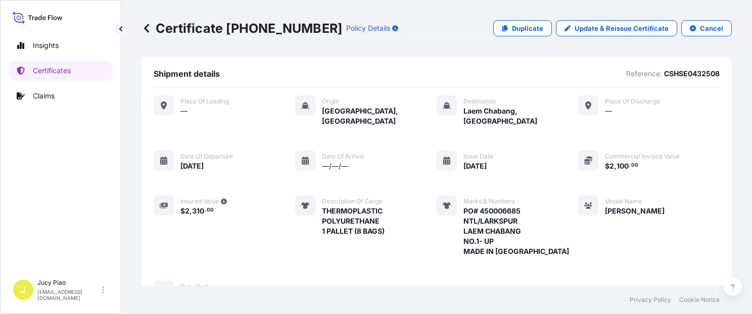
scroll to position [361, 0]
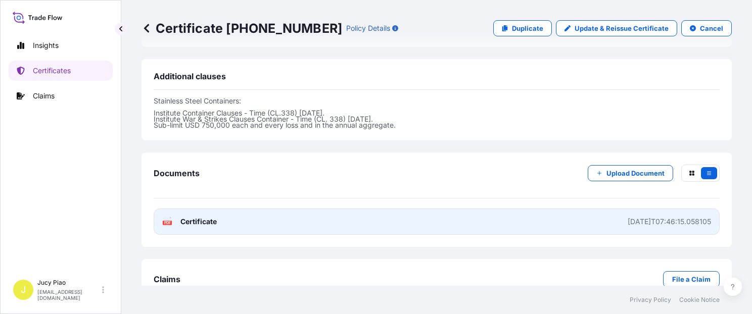
click at [539, 209] on link "PDF Certificate 2025-09-08T07:46:15.058105" at bounding box center [437, 222] width 566 height 26
